Goal: Task Accomplishment & Management: Manage account settings

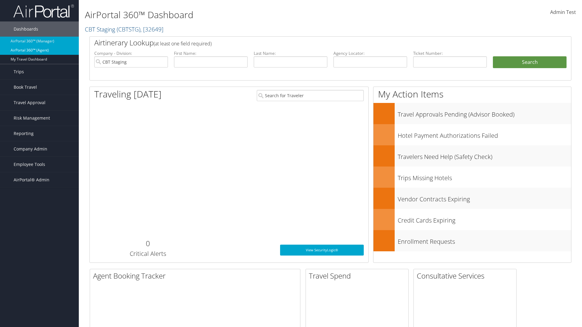
click at [39, 50] on link "AirPortal 360™ (Agent)" at bounding box center [39, 50] width 79 height 9
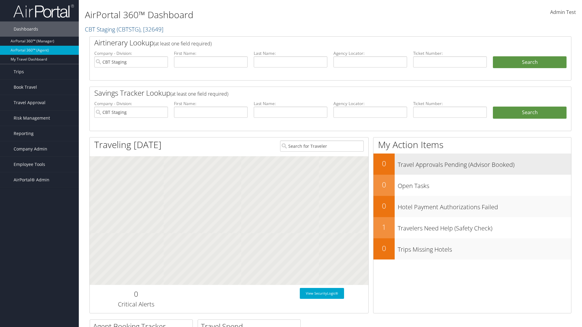
click at [472, 164] on h3 "Travel Approvals Pending (Advisor Booked)" at bounding box center [484, 164] width 173 height 12
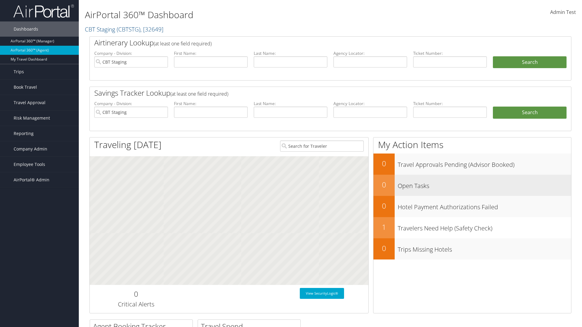
click at [472, 185] on h3 "Open Tasks" at bounding box center [484, 185] width 173 height 12
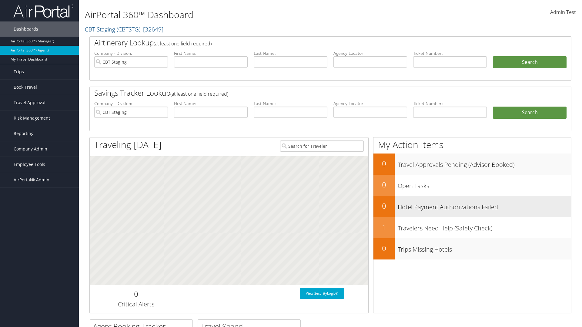
click at [472, 206] on h3 "Hotel Payment Authorizations Failed" at bounding box center [484, 206] width 173 height 12
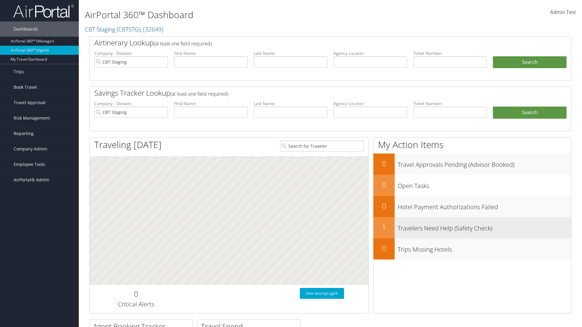
click at [472, 228] on h3 "Travelers Need Help (Safety Check)" at bounding box center [484, 227] width 173 height 12
